Goal: Task Accomplishment & Management: Complete application form

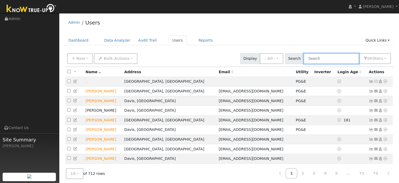
click at [329, 58] on input "text" at bounding box center [332, 58] width 56 height 11
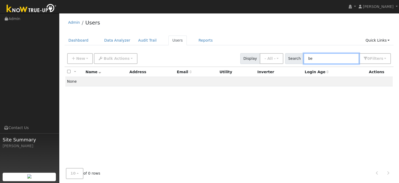
type input "b"
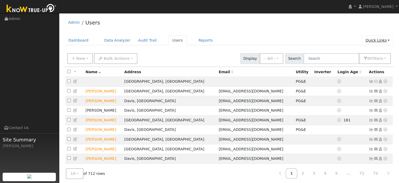
click at [377, 37] on link "Quick Links" at bounding box center [378, 40] width 32 height 10
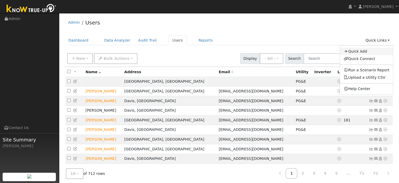
click at [361, 51] on link "Quick Add" at bounding box center [366, 51] width 53 height 7
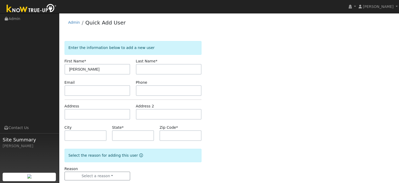
type input "[PERSON_NAME]"
type input "Brown"
paste input "[EMAIL_ADDRESS][DOMAIN_NAME]"
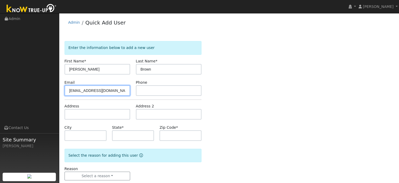
type input "[EMAIL_ADDRESS][DOMAIN_NAME]"
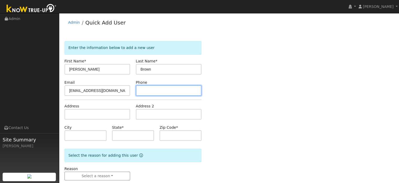
drag, startPoint x: 142, startPoint y: 88, endPoint x: 114, endPoint y: 29, distance: 65.3
click at [142, 88] on input "text" at bounding box center [169, 90] width 66 height 11
click at [157, 87] on input "text" at bounding box center [169, 90] width 66 height 11
paste input "415-602-3918"
type input "415-602-3918"
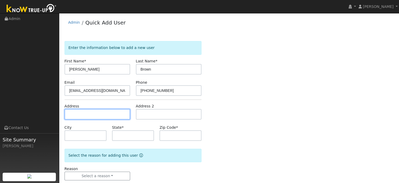
click at [114, 109] on input "text" at bounding box center [98, 114] width 66 height 11
drag, startPoint x: 97, startPoint y: 109, endPoint x: 94, endPoint y: 113, distance: 4.4
click at [96, 111] on input "text" at bounding box center [98, 114] width 66 height 11
click at [94, 113] on input "text" at bounding box center [98, 114] width 66 height 11
paste input "4908 Laguna Woods Dr."
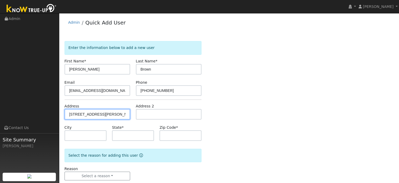
type input "4908 Laguna Woods Drive"
type input "Elk Grove"
type input "CA"
type input "95758"
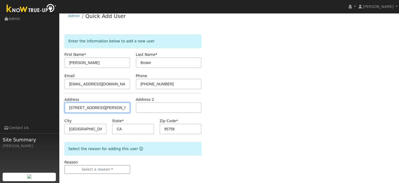
scroll to position [10, 0]
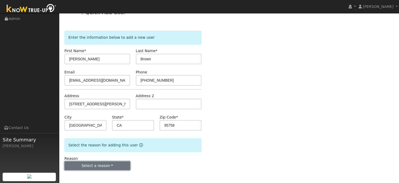
click at [101, 165] on button "Select a reason" at bounding box center [98, 165] width 66 height 9
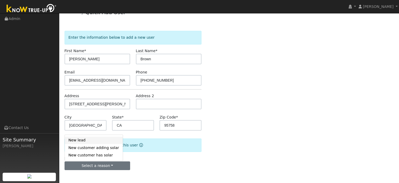
click at [90, 143] on link "New lead" at bounding box center [94, 139] width 58 height 7
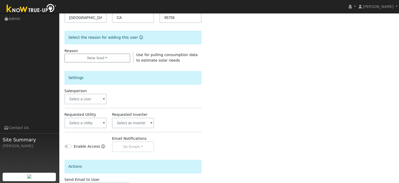
scroll to position [142, 0]
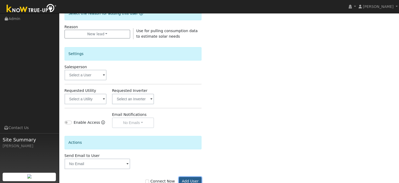
click at [189, 178] on button "Add User" at bounding box center [190, 180] width 23 height 9
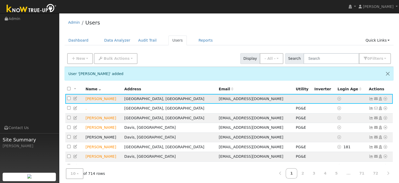
click at [387, 98] on icon at bounding box center [385, 99] width 5 height 4
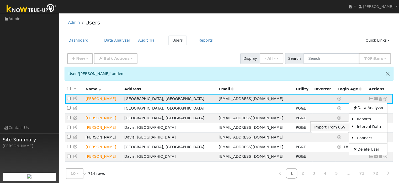
click at [341, 129] on link "Import From CSV" at bounding box center [330, 126] width 39 height 7
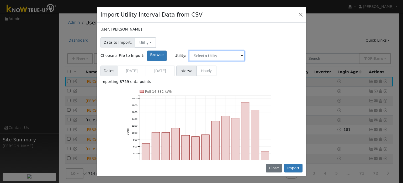
click at [245, 50] on input "text" at bounding box center [217, 55] width 56 height 11
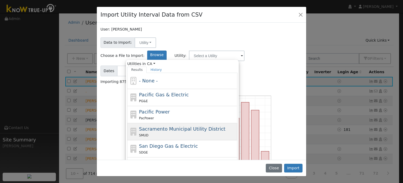
click at [206, 126] on span "Sacramento Municipal Utility District" at bounding box center [182, 129] width 86 height 6
type input "Sacramento Municipal Utility District"
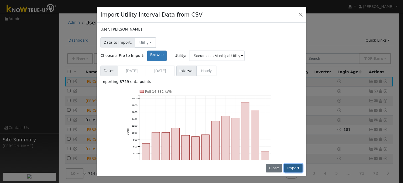
click at [291, 166] on button "Import" at bounding box center [293, 167] width 18 height 9
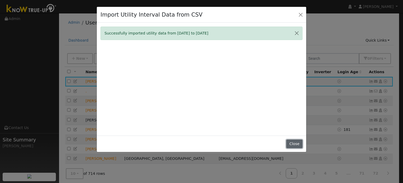
click at [292, 143] on button "Close" at bounding box center [295, 143] width 16 height 9
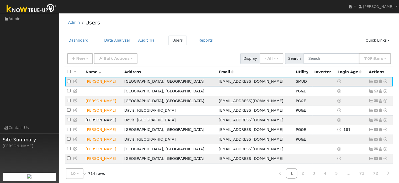
click at [386, 81] on icon at bounding box center [385, 81] width 5 height 4
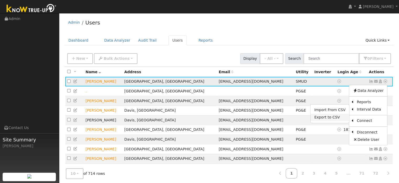
click at [334, 117] on link "Export to CSV" at bounding box center [330, 116] width 39 height 7
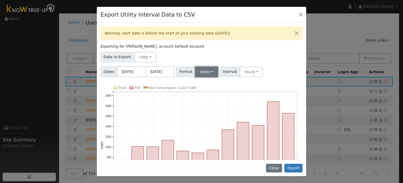
click at [196, 72] on button "Select" at bounding box center [206, 71] width 23 height 11
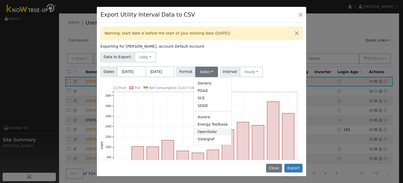
click at [206, 130] on link "OpenSolar" at bounding box center [213, 131] width 38 height 7
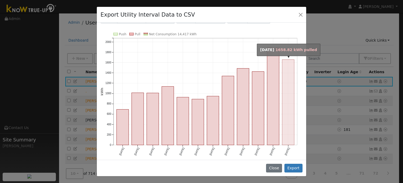
scroll to position [54, 0]
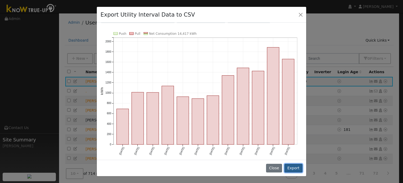
click at [295, 167] on button "Export" at bounding box center [294, 167] width 18 height 9
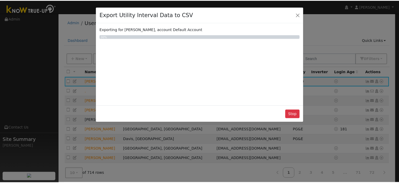
scroll to position [0, 0]
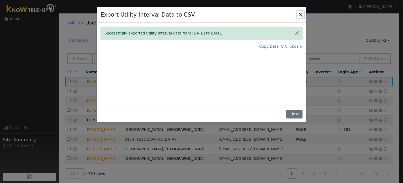
click at [302, 14] on button "Close" at bounding box center [300, 14] width 7 height 7
